Goal: Information Seeking & Learning: Learn about a topic

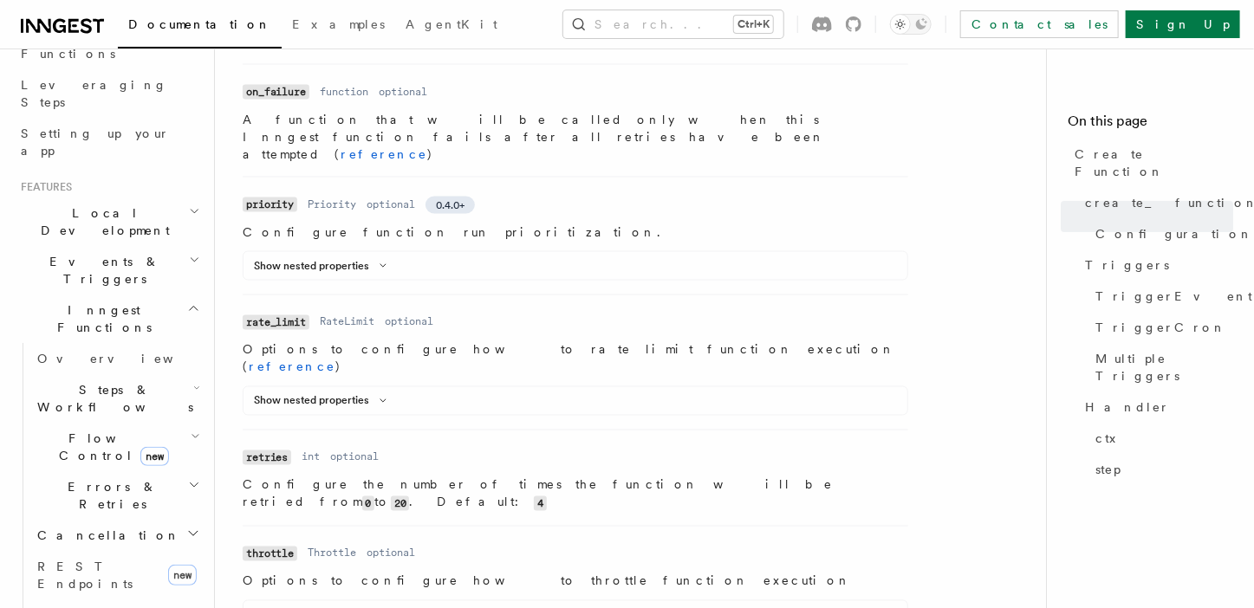
scroll to position [1386, 0]
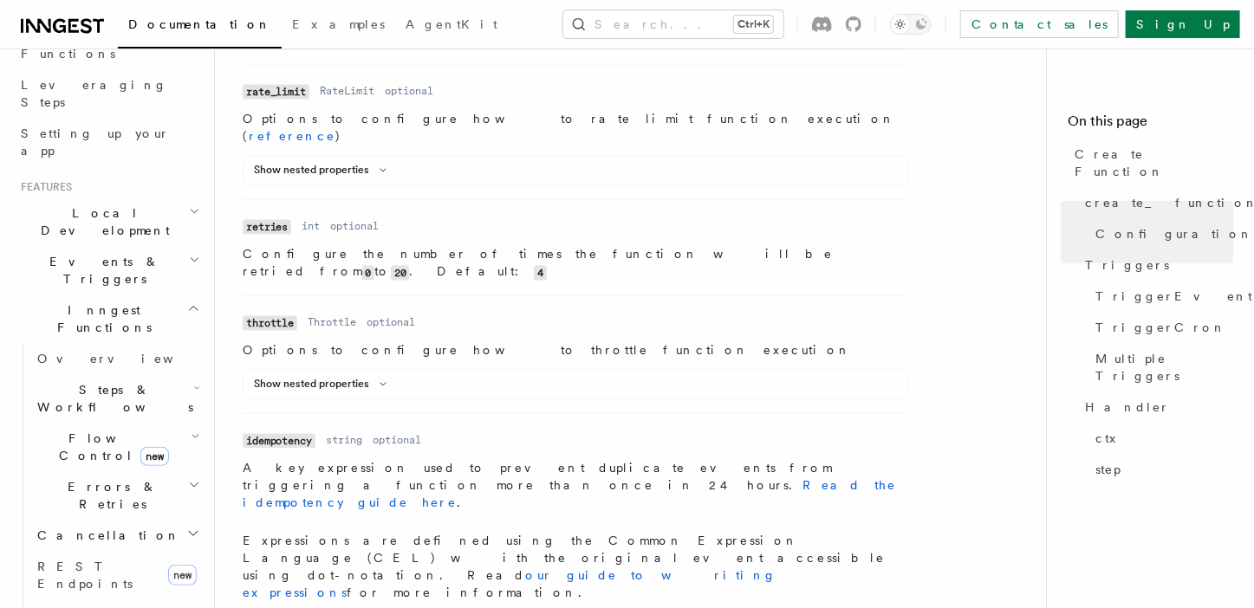
click at [80, 381] on span "Steps & Workflows" at bounding box center [111, 398] width 163 height 35
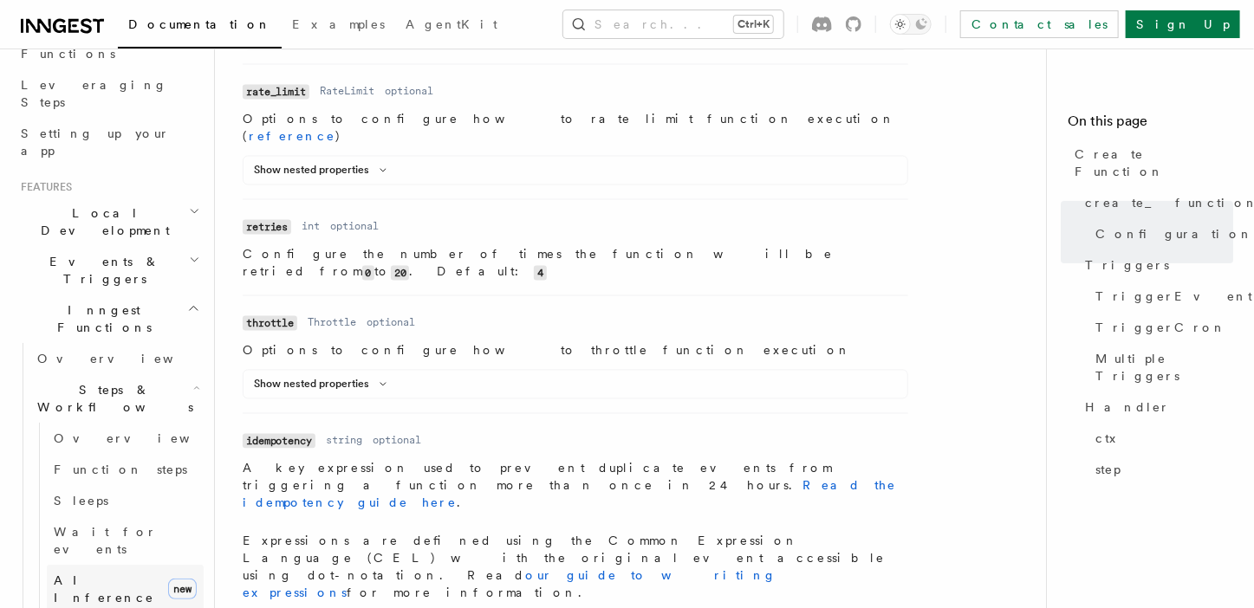
click at [107, 573] on span "AI Inference" at bounding box center [104, 588] width 100 height 31
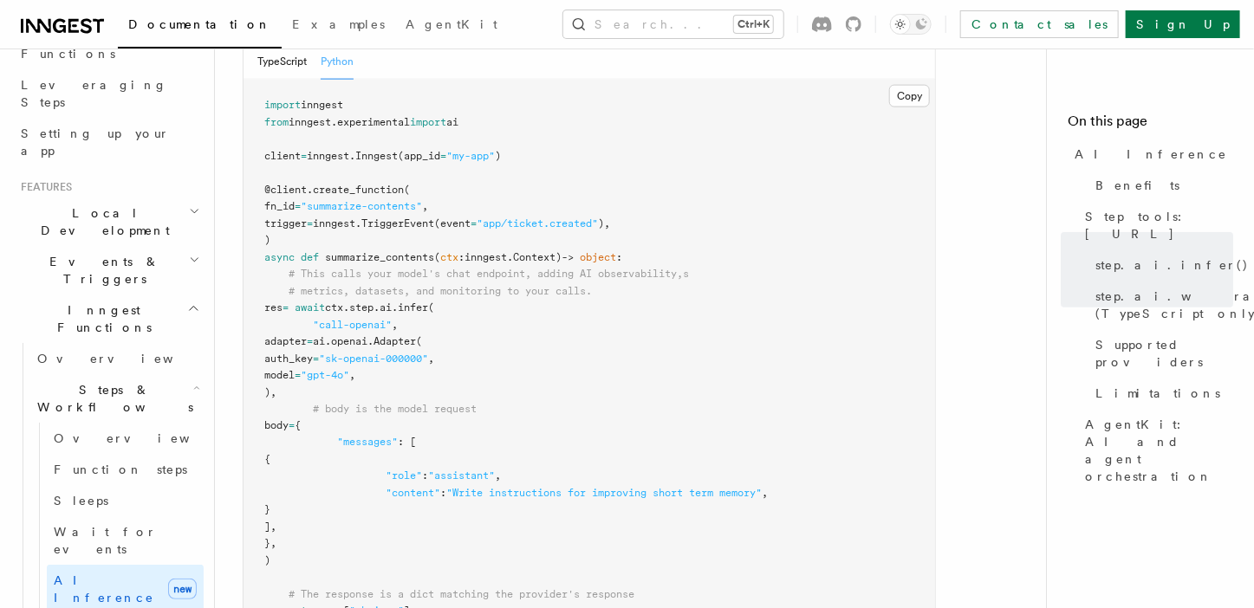
scroll to position [1040, 0]
